Goal: Task Accomplishment & Management: Manage account settings

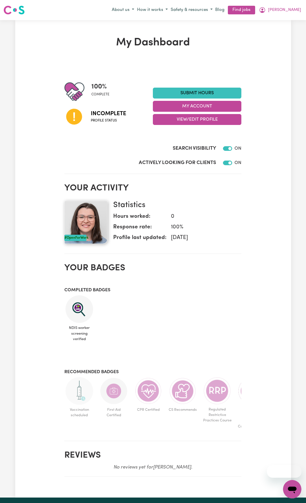
click at [105, 120] on span "Profile status" at bounding box center [108, 120] width 35 height 5
click at [191, 124] on button "View/Edit Profile" at bounding box center [197, 119] width 88 height 11
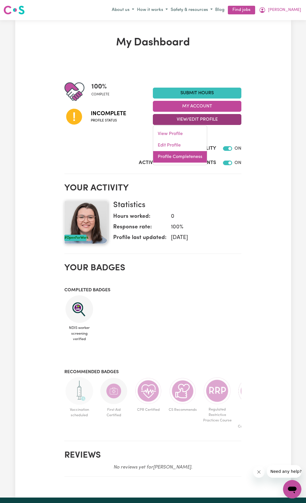
click at [181, 159] on link "Profile Completeness" at bounding box center [180, 156] width 54 height 11
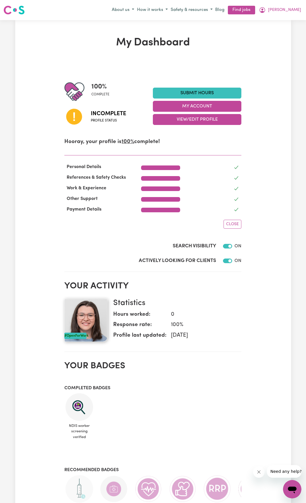
click at [127, 142] on u "100%" at bounding box center [128, 141] width 13 height 5
click at [128, 143] on u "100%" at bounding box center [128, 141] width 13 height 5
click at [186, 118] on button "View/Edit Profile" at bounding box center [197, 119] width 88 height 11
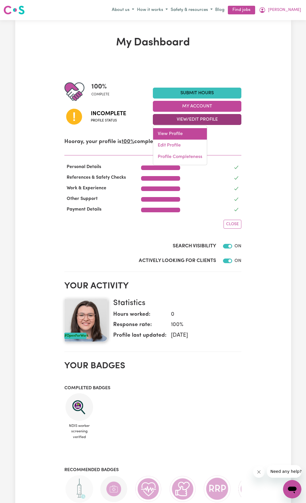
click at [174, 133] on link "View Profile" at bounding box center [180, 133] width 54 height 11
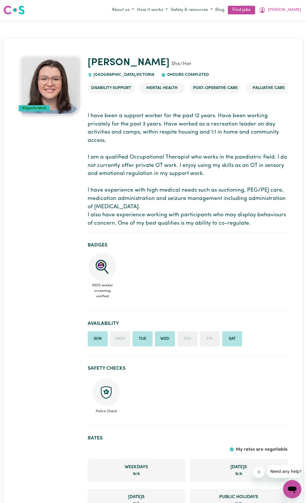
click at [49, 101] on img at bounding box center [49, 85] width 57 height 57
click at [255, 12] on link "Find jobs" at bounding box center [241, 10] width 27 height 9
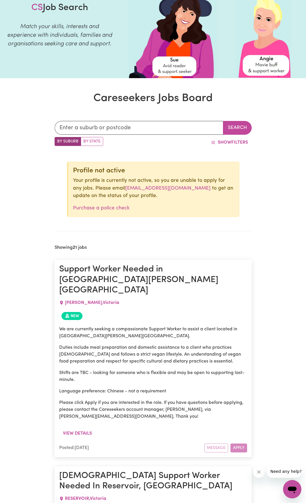
scroll to position [36, 0]
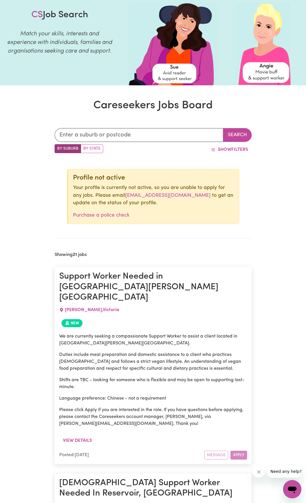
drag, startPoint x: 297, startPoint y: 16, endPoint x: 251, endPoint y: 222, distance: 211.1
